Goal: Task Accomplishment & Management: Use online tool/utility

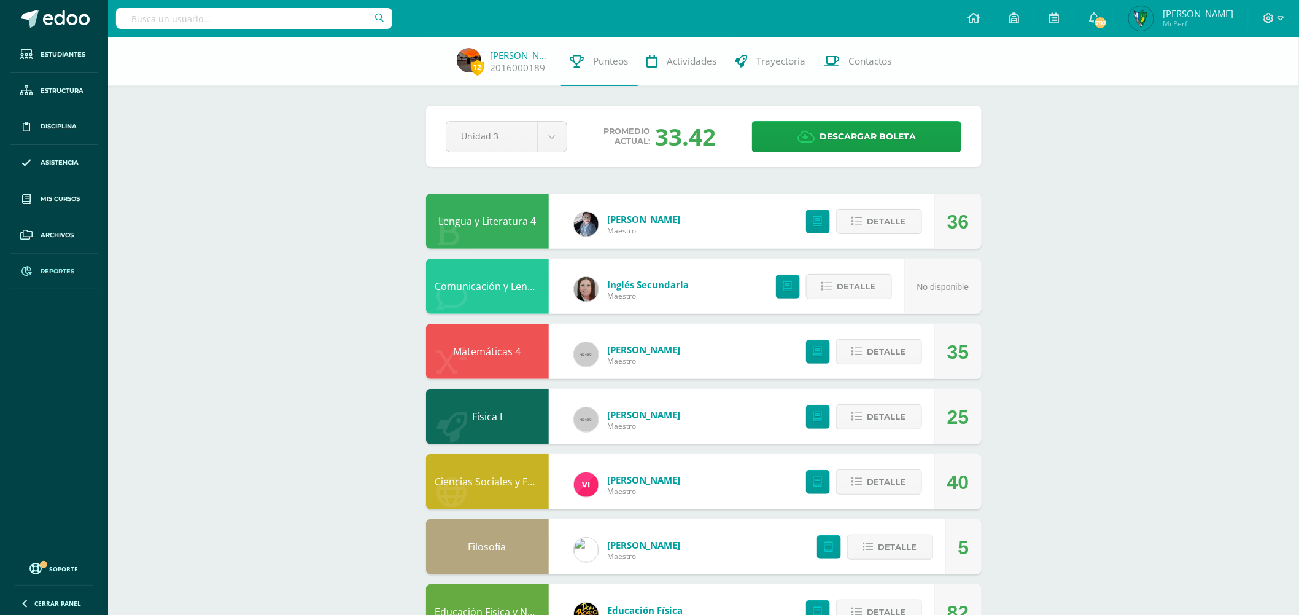
click at [52, 277] on link "Reportes" at bounding box center [54, 272] width 88 height 36
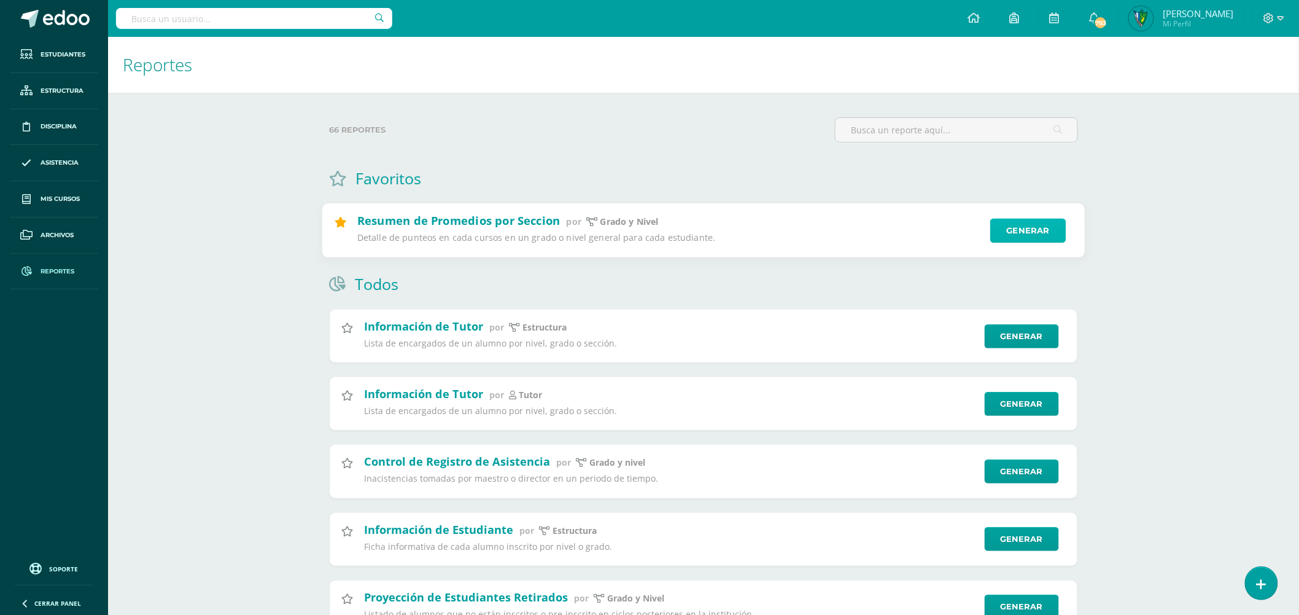
click at [1033, 240] on link "Generar" at bounding box center [1028, 231] width 76 height 25
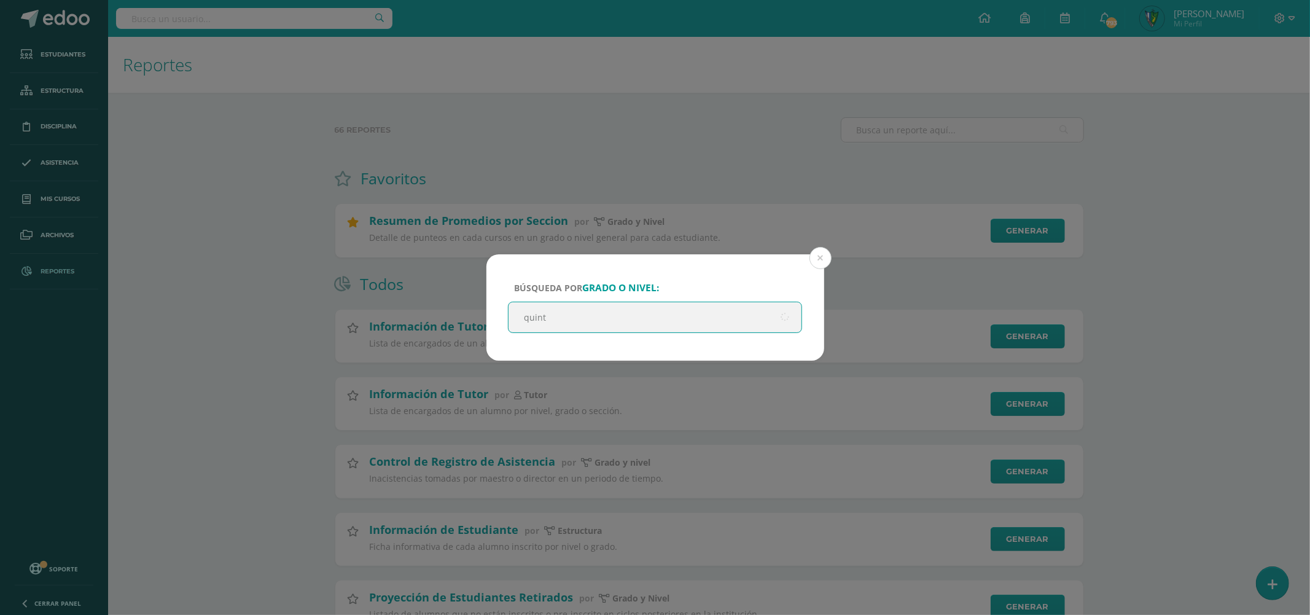
type input "quinto"
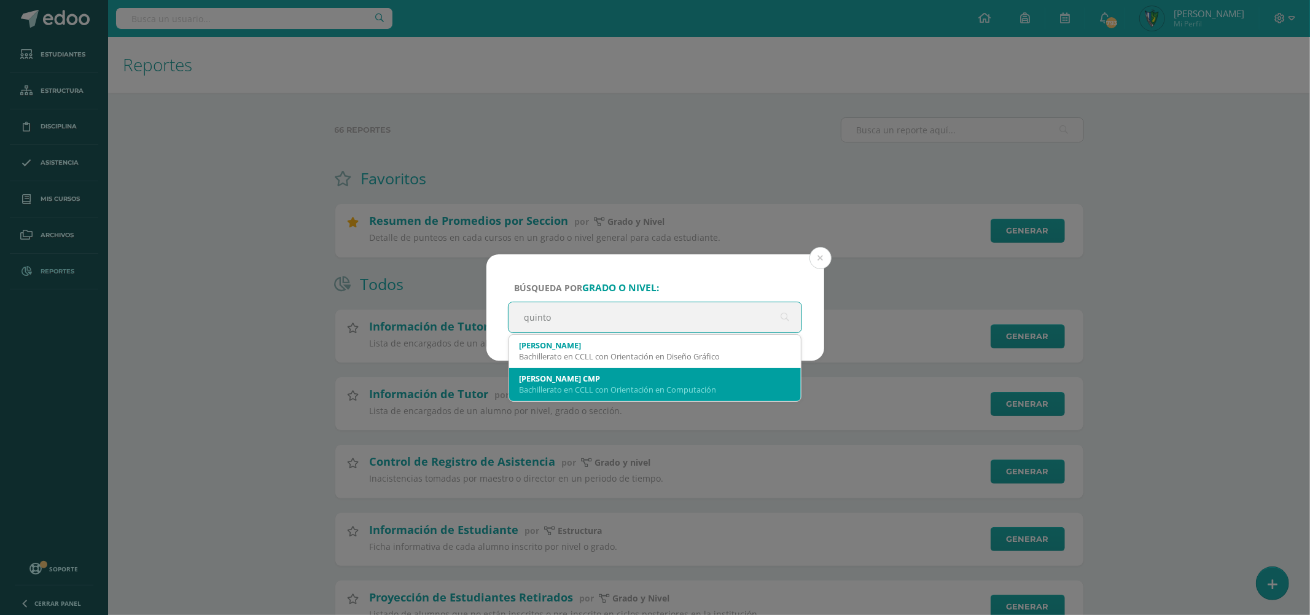
click at [717, 378] on div "[PERSON_NAME] CMP" at bounding box center [655, 378] width 273 height 11
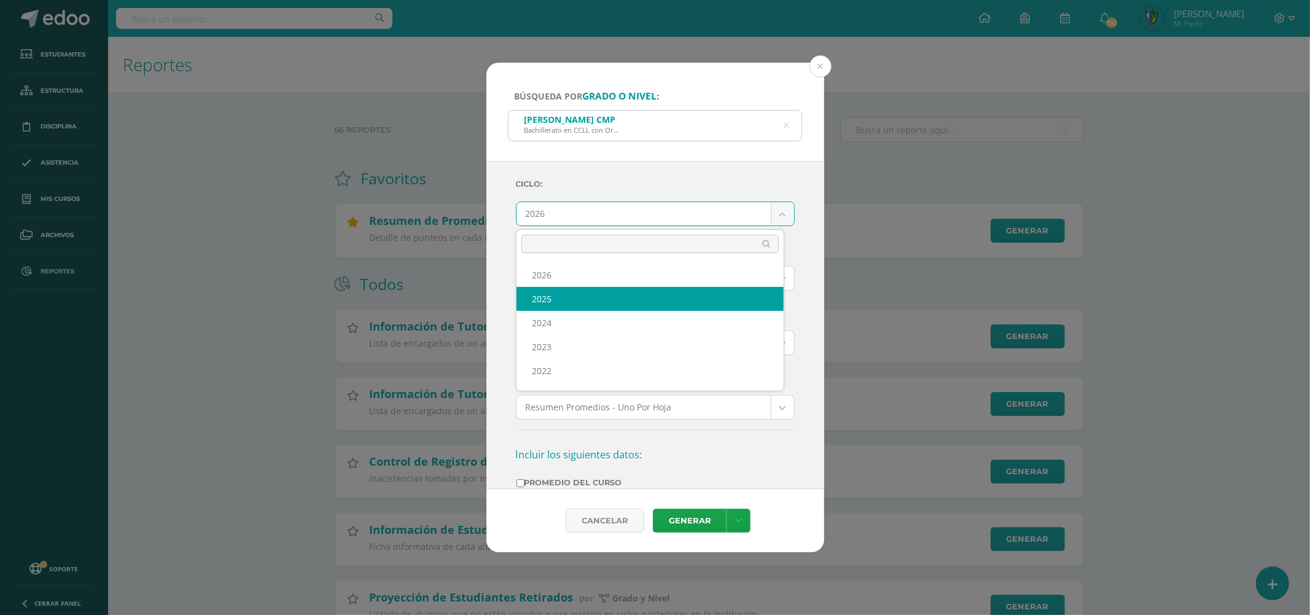
select select "7"
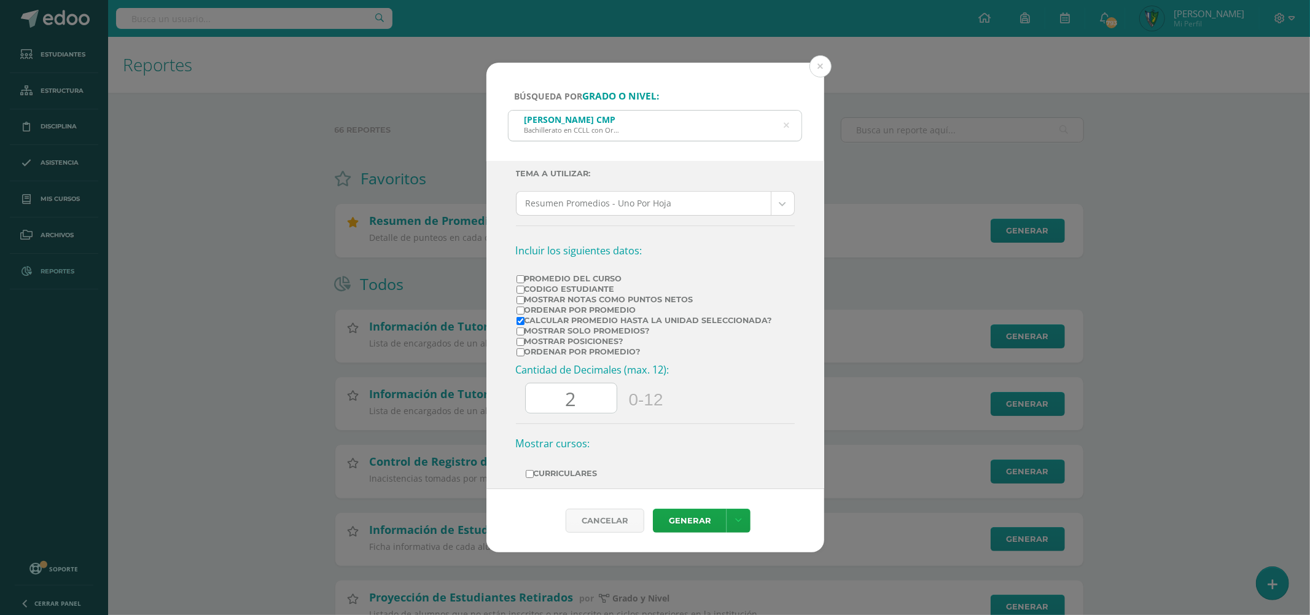
scroll to position [204, 0]
click at [551, 296] on label "Mostrar Notas Como Puntos Netos" at bounding box center [644, 298] width 256 height 9
click at [524, 296] on input "Mostrar Notas Como Puntos Netos" at bounding box center [520, 299] width 8 height 8
checkbox input "true"
click at [549, 316] on td "Calcular promedio hasta la unidad seleccionada?" at bounding box center [644, 319] width 257 height 10
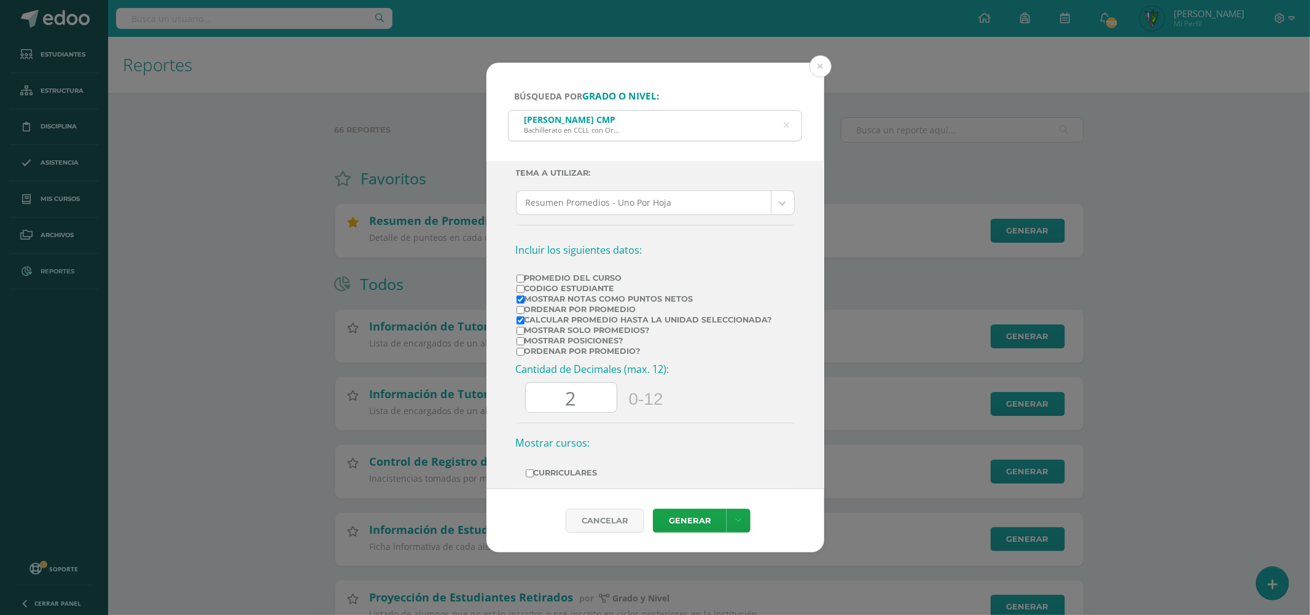
click at [568, 319] on label "Calcular promedio hasta la unidad seleccionada?" at bounding box center [644, 319] width 256 height 9
click at [524, 319] on input "Calcular promedio hasta la unidad seleccionada?" at bounding box center [520, 320] width 8 height 8
checkbox input "false"
drag, startPoint x: 591, startPoint y: 394, endPoint x: 524, endPoint y: 385, distance: 67.0
click at [524, 385] on div "Cantidad de Decimales (max. 12): 2 0-12" at bounding box center [655, 392] width 279 height 60
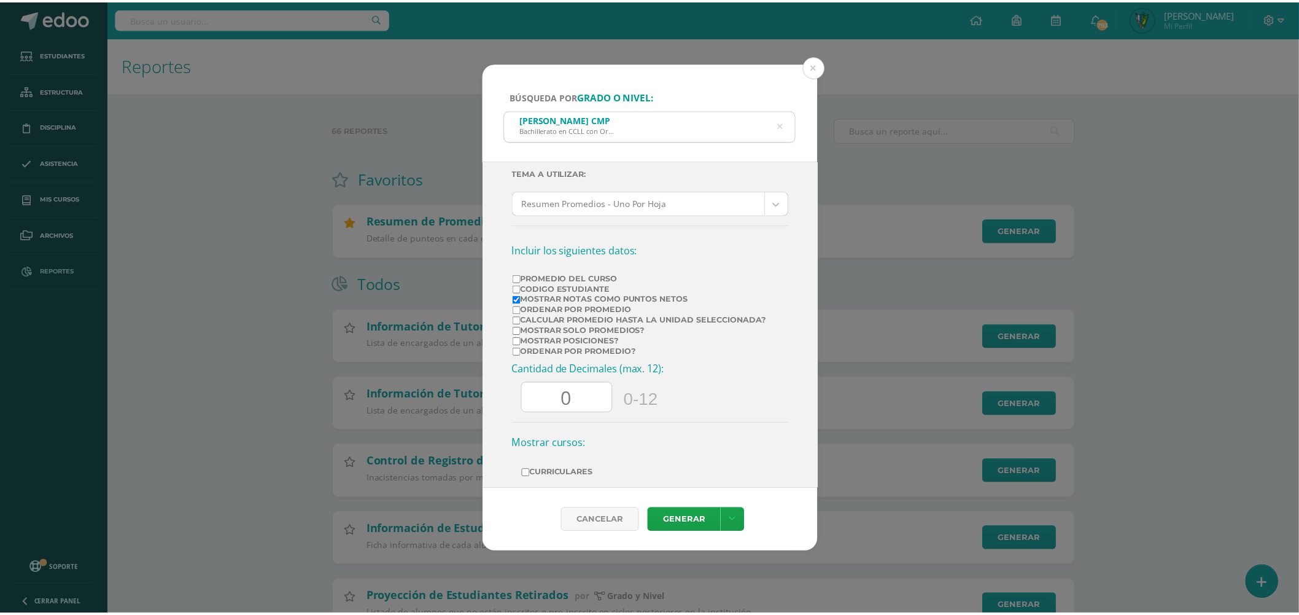
scroll to position [279, 0]
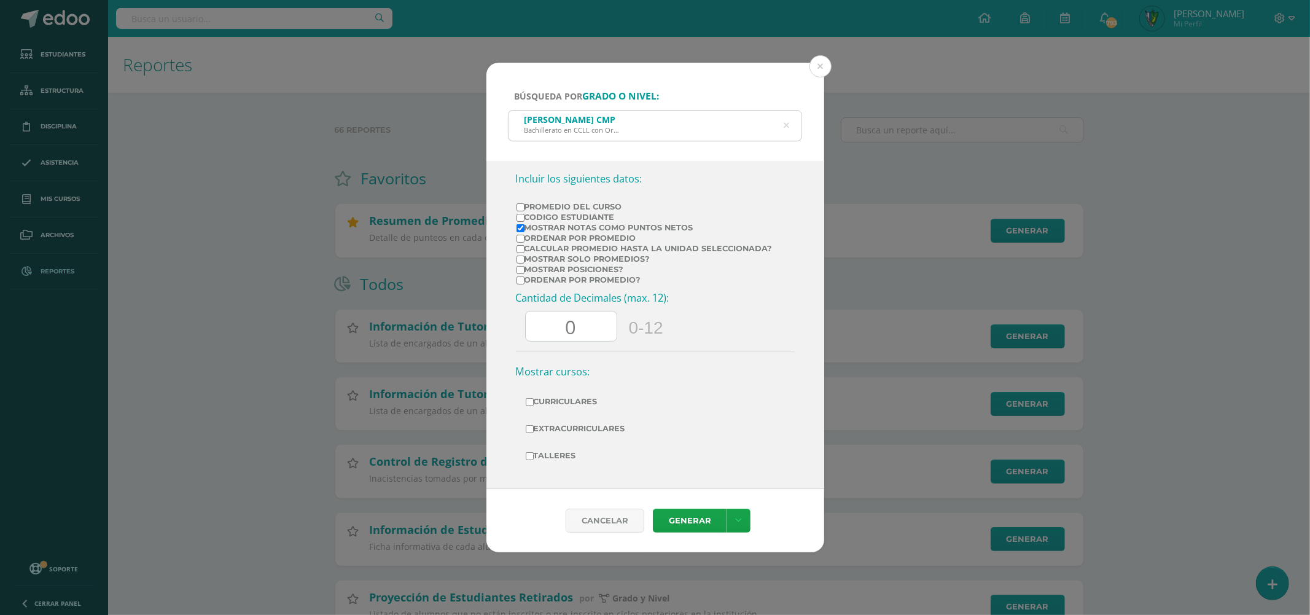
type input "0"
click at [569, 397] on label "Curriculares" at bounding box center [655, 401] width 259 height 17
click at [534, 398] on input "Curriculares" at bounding box center [530, 402] width 8 height 8
checkbox input "true"
click at [572, 421] on label "Extracurriculares" at bounding box center [655, 428] width 259 height 17
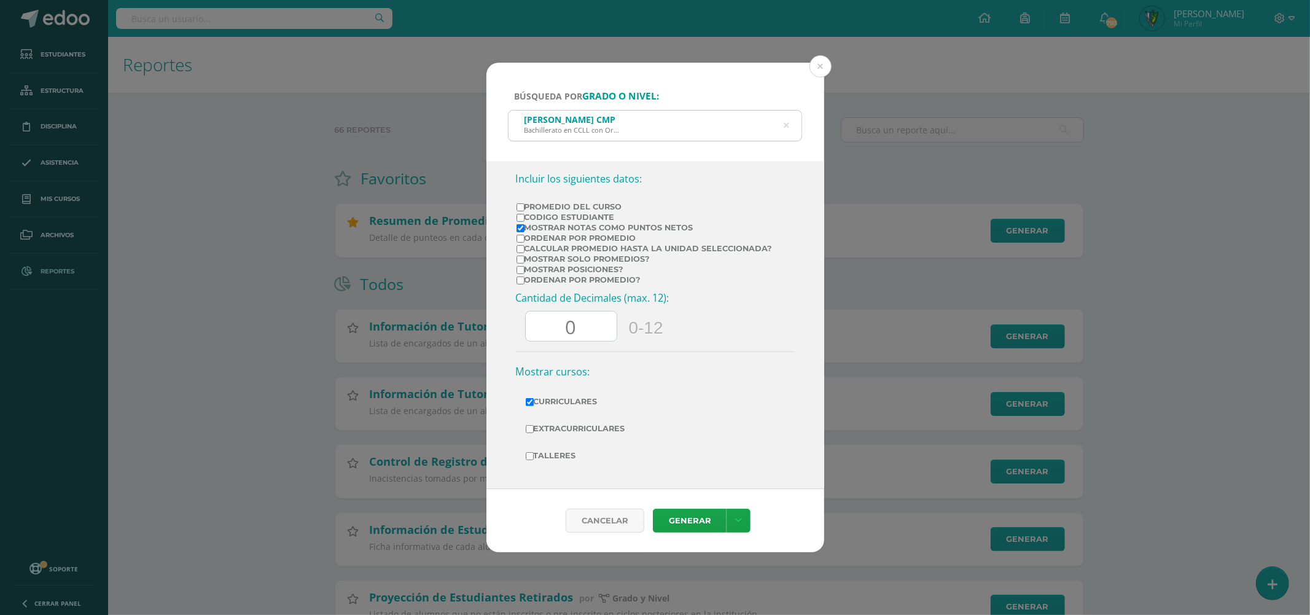
click at [534, 425] on input "Extracurriculares" at bounding box center [530, 429] width 8 height 8
checkbox input "true"
click at [564, 451] on label "Talleres" at bounding box center [655, 455] width 259 height 17
click at [534, 452] on input "Talleres" at bounding box center [530, 456] width 8 height 8
checkbox input "true"
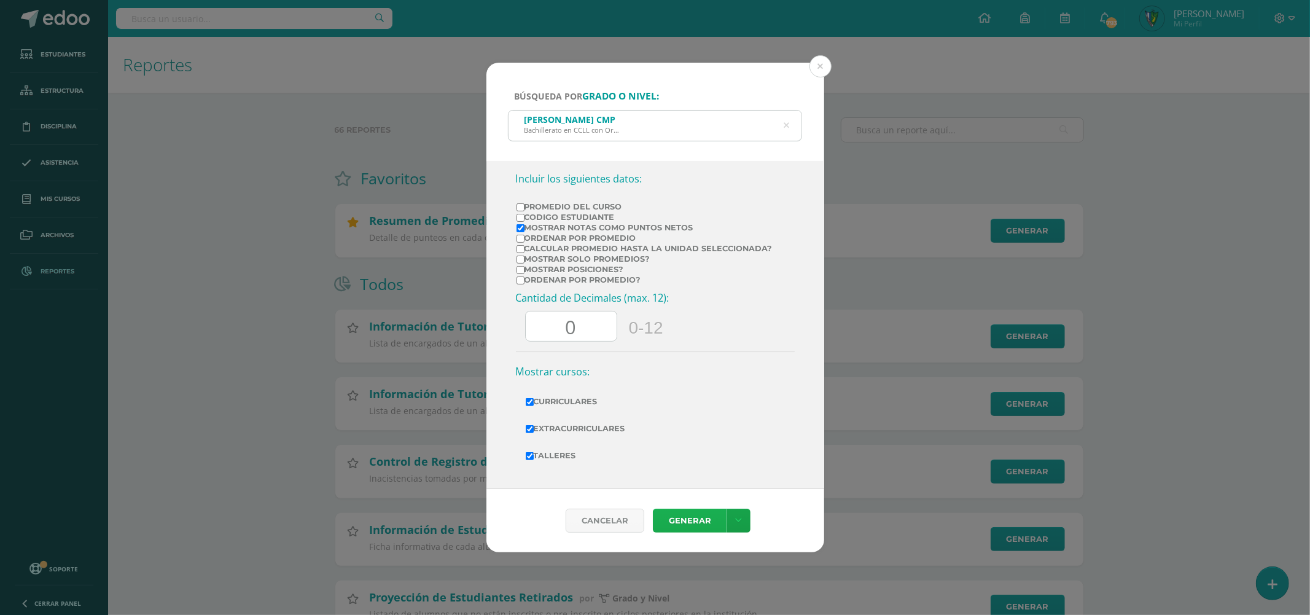
click at [672, 519] on link "Generar" at bounding box center [690, 520] width 74 height 24
click at [747, 526] on link at bounding box center [738, 520] width 24 height 24
click at [743, 443] on link "Descargar como HTML" at bounding box center [738, 440] width 131 height 19
click at [375, 170] on div "Búsqueda por grado o nivel: Quinto Bachillerato CMP Bachillerato en CCLL con Or…" at bounding box center [655, 308] width 1300 height 490
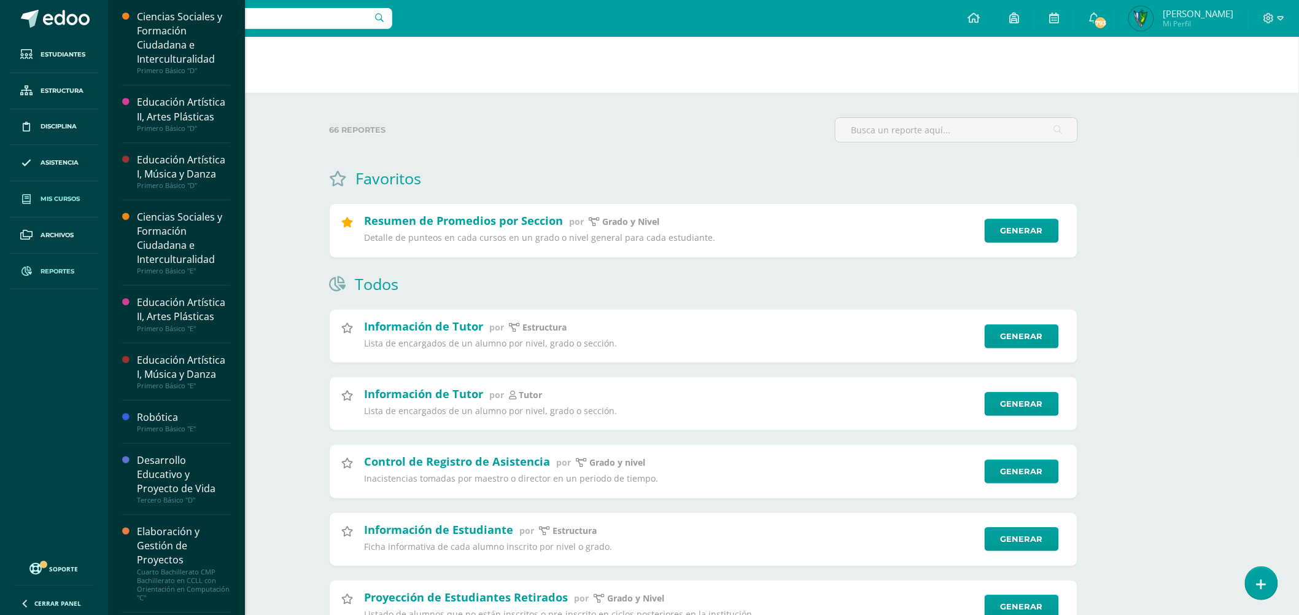
click at [66, 201] on span "Mis cursos" at bounding box center [60, 199] width 39 height 10
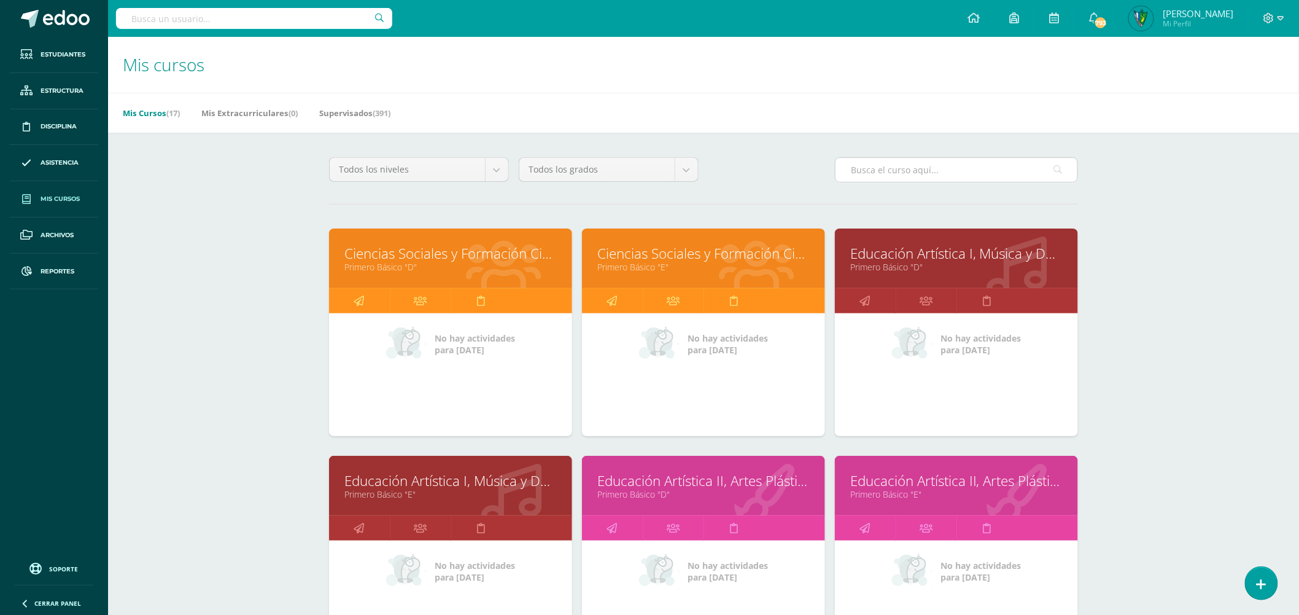
click at [915, 168] on input "text" at bounding box center [957, 170] width 242 height 24
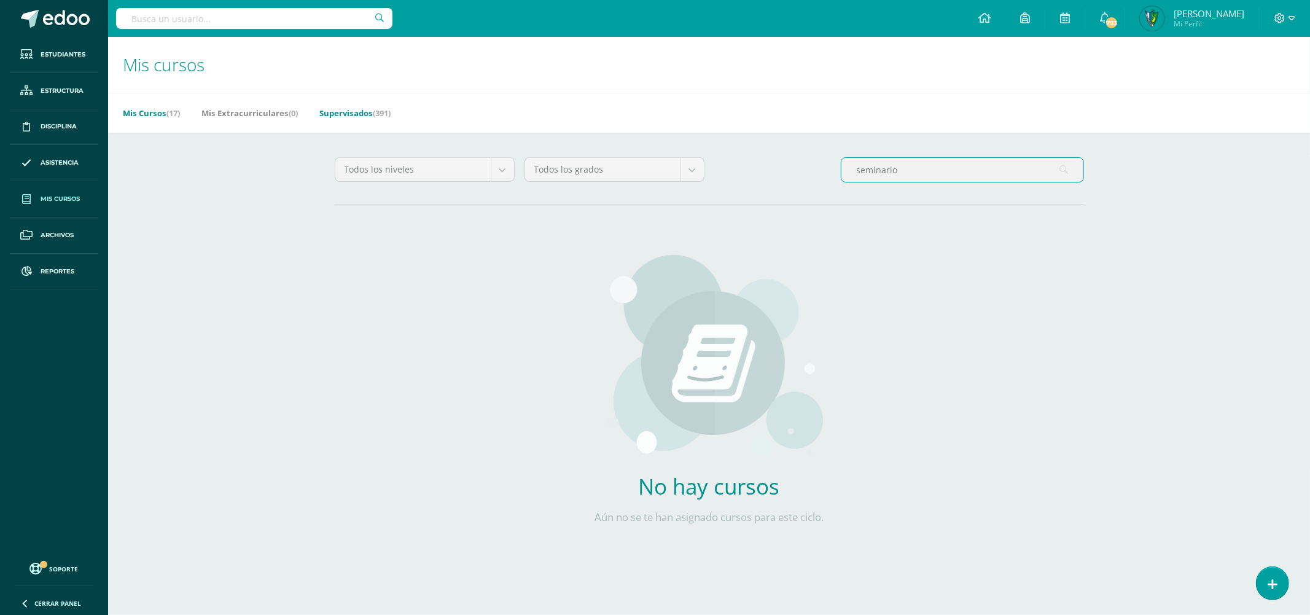
type input "seminario"
click at [360, 117] on link "Supervisados (391)" at bounding box center [354, 113] width 71 height 20
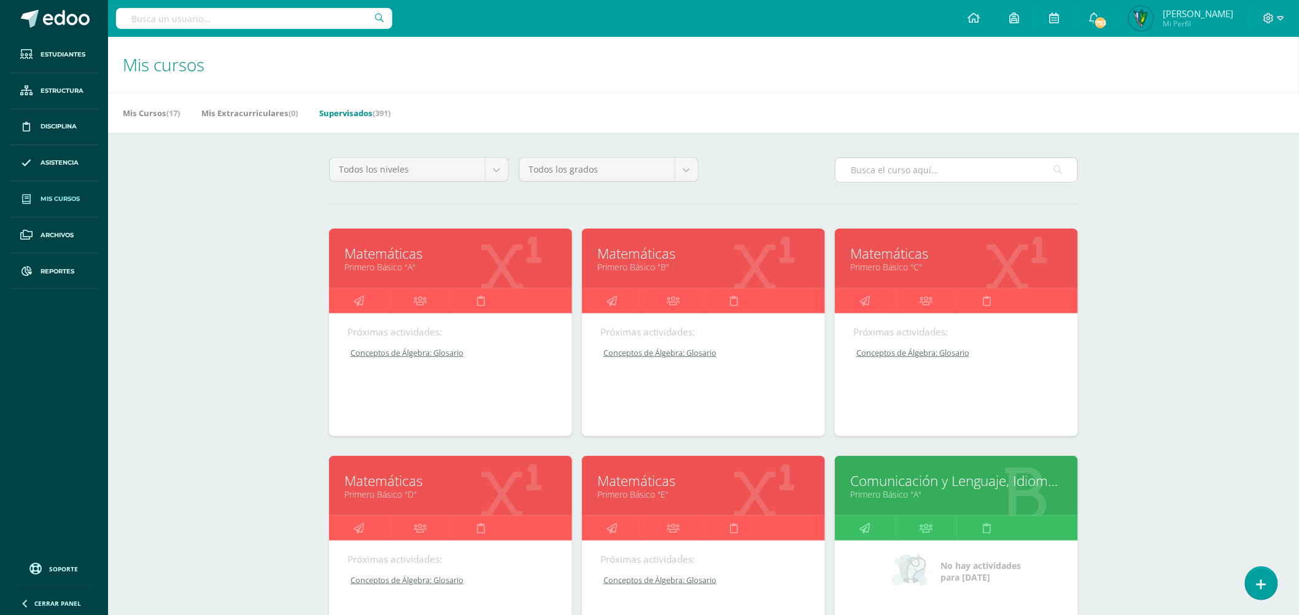
click at [918, 174] on input "text" at bounding box center [957, 170] width 242 height 24
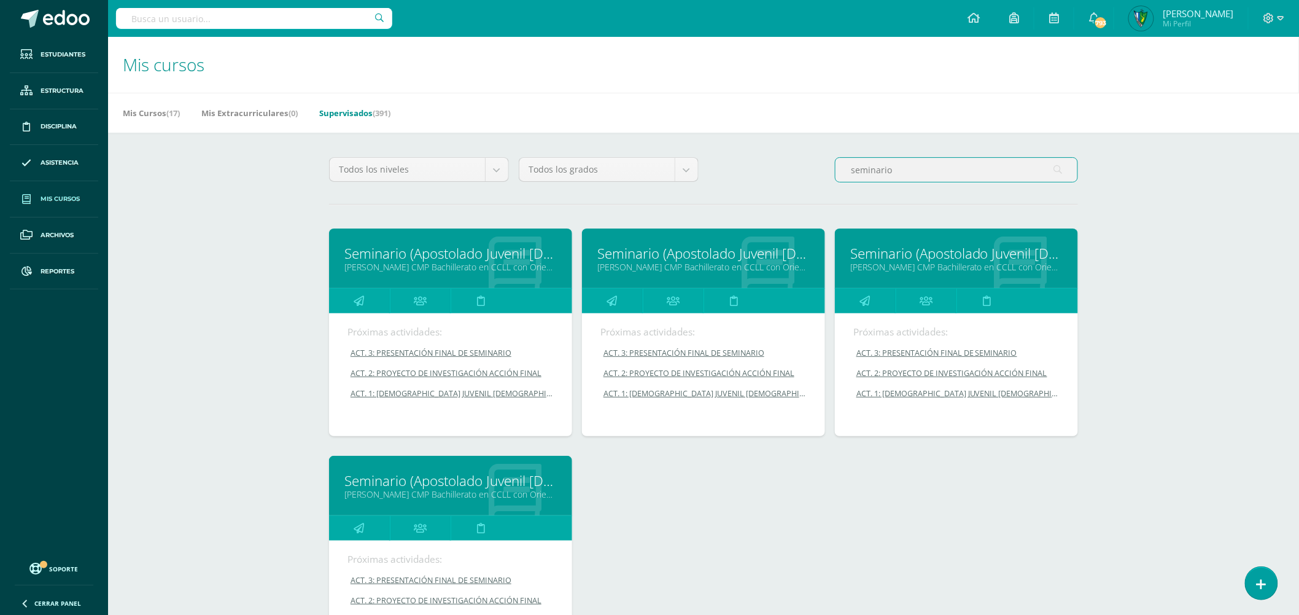
type input "seminario"
click at [436, 254] on link "Seminario (Apostolado Juvenil Salesiano -AJS)" at bounding box center [450, 253] width 212 height 19
click at [618, 254] on link "Seminario (Apostolado Juvenil Salesiano -AJS)" at bounding box center [703, 253] width 212 height 19
click at [928, 268] on link "Quinto Bachillerato CMP Bachillerato en CCLL con Orientación en Computación "C"" at bounding box center [956, 267] width 212 height 12
click at [459, 491] on link "Quinto Bachillerato CMP Bachillerato en CCLL con Orientación en Computación "D"" at bounding box center [450, 494] width 212 height 12
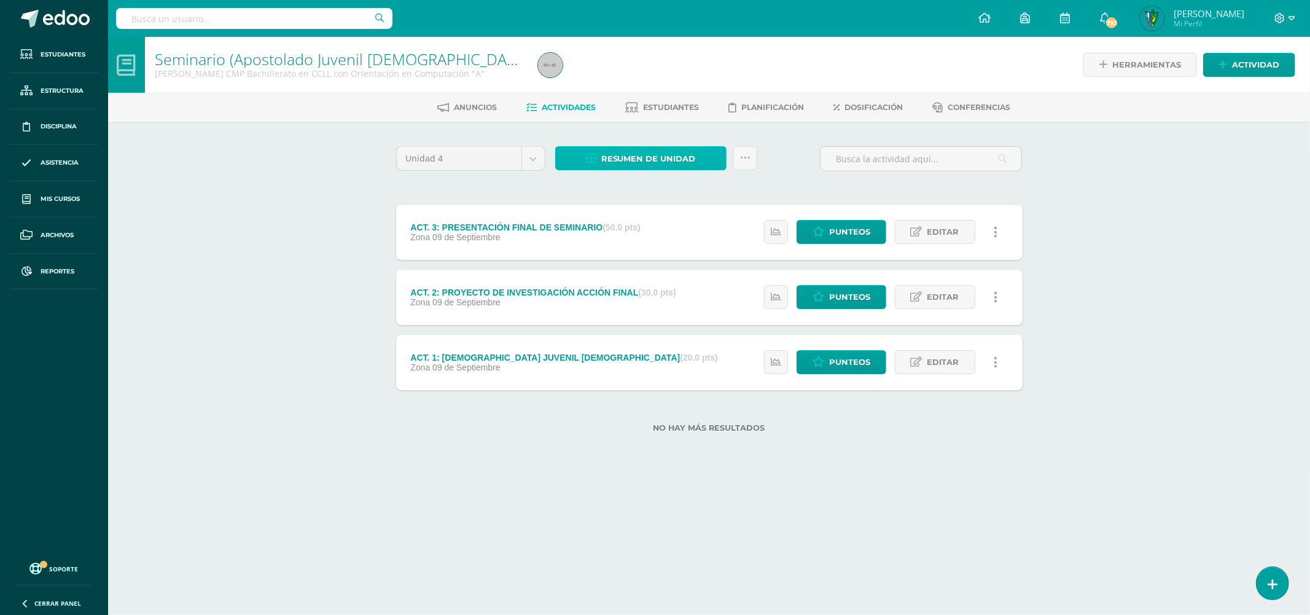
click at [642, 149] on span "Resumen de unidad" at bounding box center [648, 158] width 95 height 23
click at [643, 77] on link "Descargar como HTML" at bounding box center [641, 77] width 131 height 19
click at [641, 160] on span "Resumen de unidad" at bounding box center [648, 158] width 95 height 23
click at [663, 77] on link "Descargar como HTML" at bounding box center [641, 77] width 131 height 19
click at [662, 161] on span "Resumen de unidad" at bounding box center [648, 158] width 95 height 23
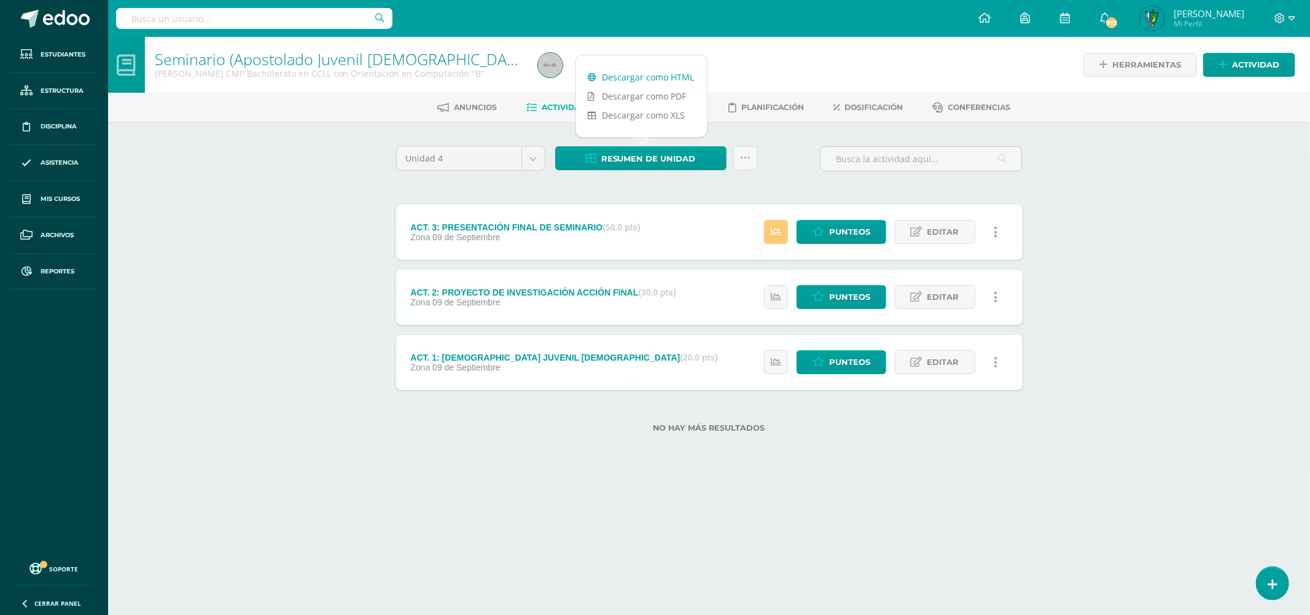
click at [651, 76] on link "Descargar como HTML" at bounding box center [641, 77] width 131 height 19
click at [664, 158] on span "Resumen de unidad" at bounding box center [648, 158] width 95 height 23
click at [685, 80] on link "Descargar como HTML" at bounding box center [641, 77] width 131 height 19
